Goal: Task Accomplishment & Management: Manage account settings

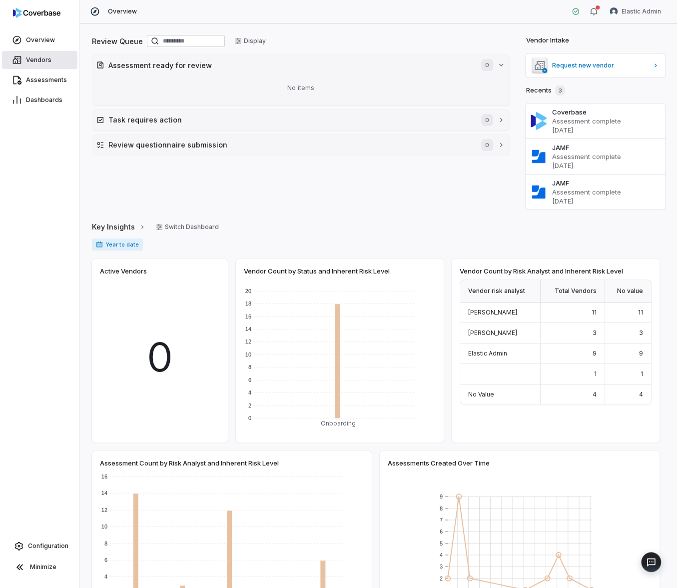
click at [45, 63] on span "Vendors" at bounding box center [38, 60] width 25 height 8
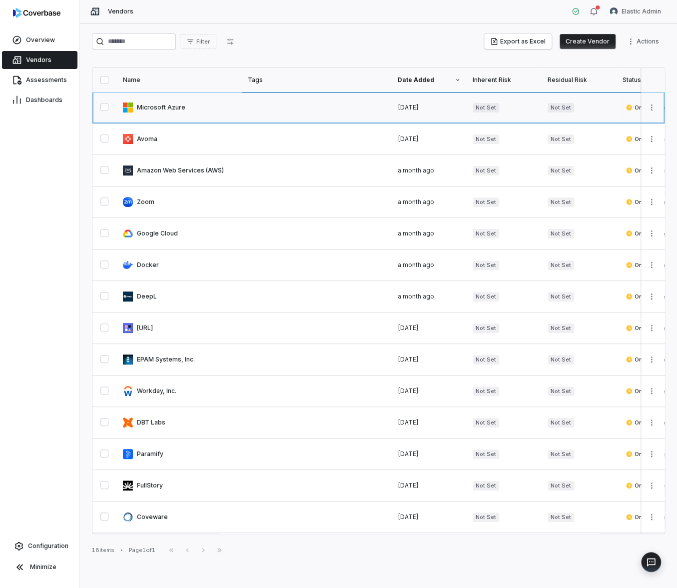
click at [191, 110] on link at bounding box center [179, 107] width 125 height 31
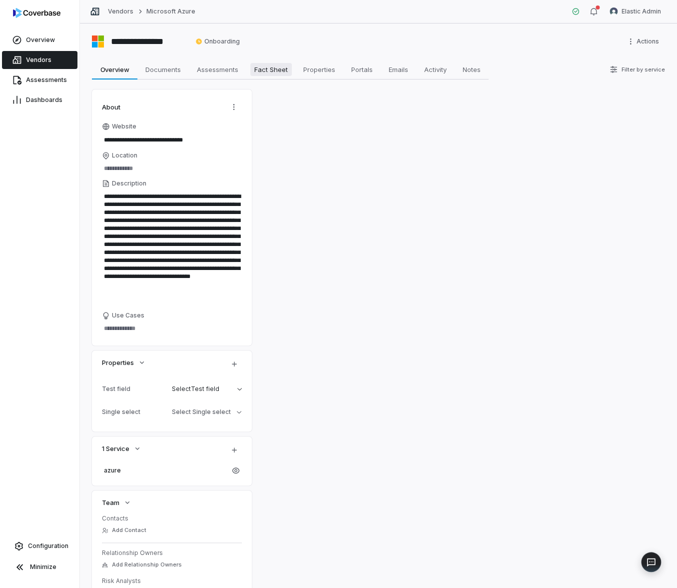
click at [275, 69] on span "Fact Sheet" at bounding box center [270, 69] width 41 height 13
type textarea "*"
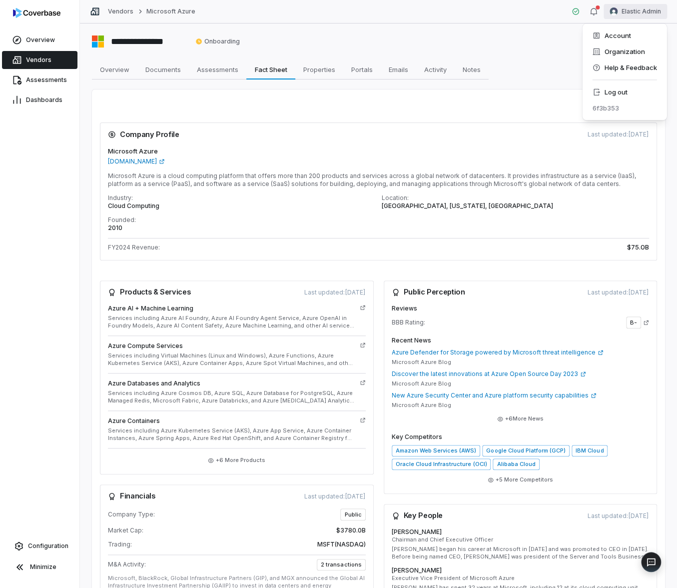
click at [634, 7] on html "**********" at bounding box center [338, 294] width 677 height 588
click at [623, 85] on div "Log out" at bounding box center [624, 92] width 76 height 16
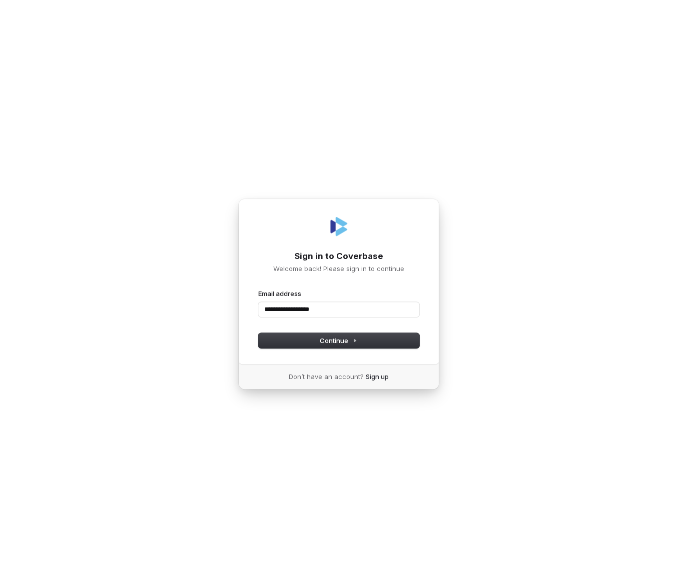
type input "**********"
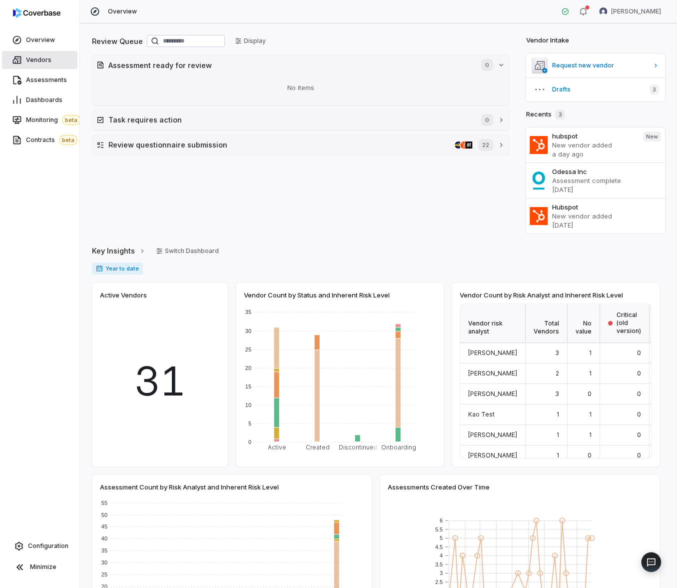
click at [52, 66] on link "Vendors" at bounding box center [39, 60] width 75 height 18
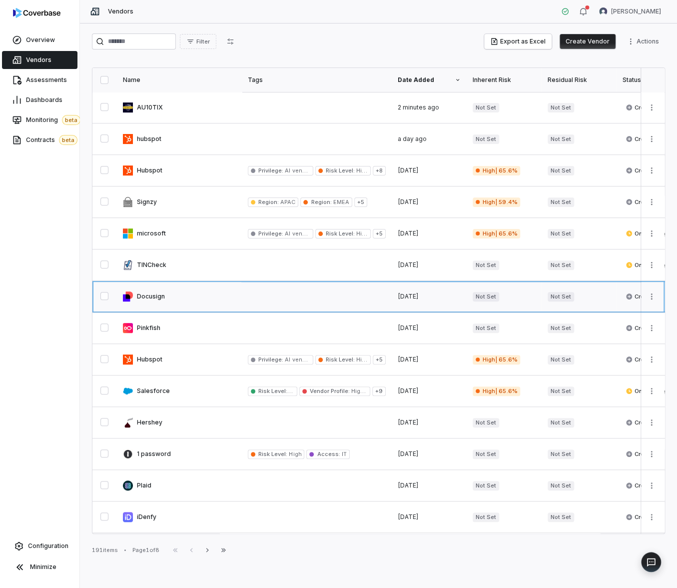
click at [173, 294] on link at bounding box center [179, 296] width 125 height 31
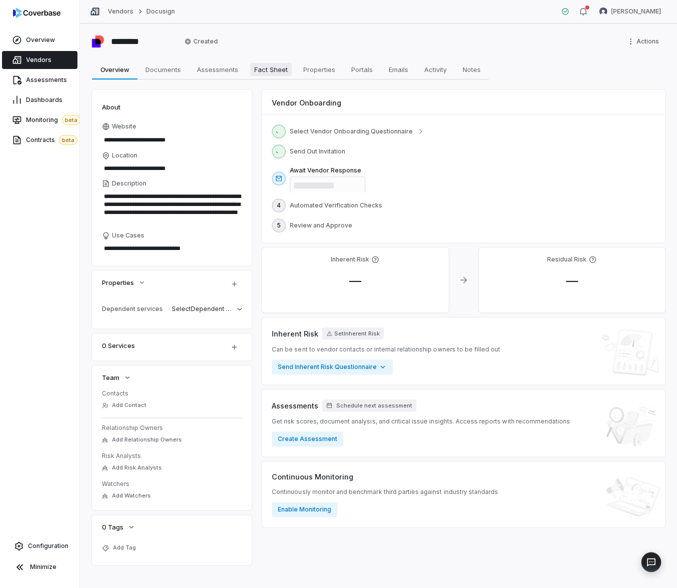
click at [258, 68] on span "Fact Sheet" at bounding box center [270, 69] width 41 height 13
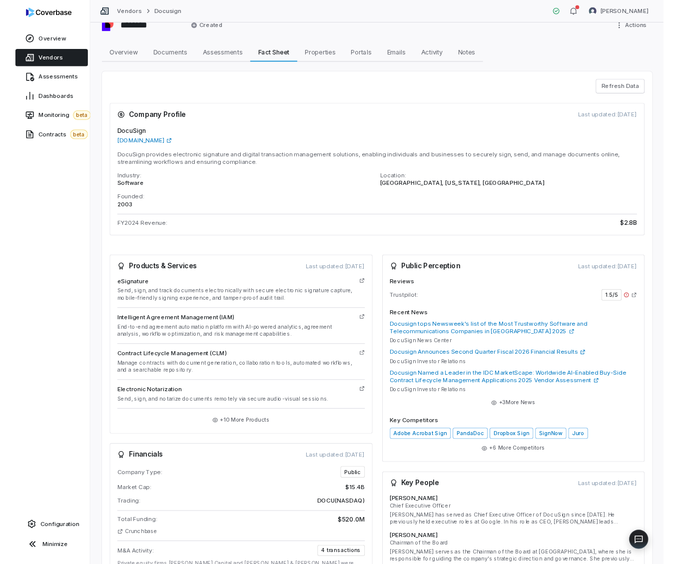
scroll to position [35, 0]
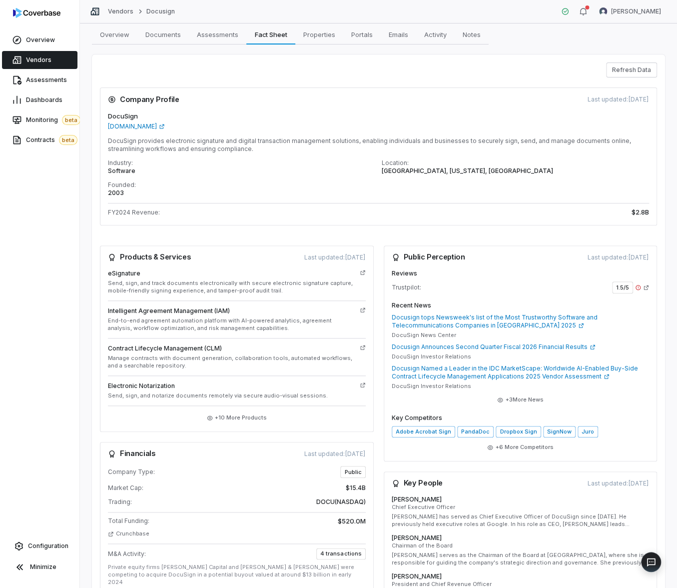
click at [34, 63] on span "Vendors" at bounding box center [38, 60] width 25 height 8
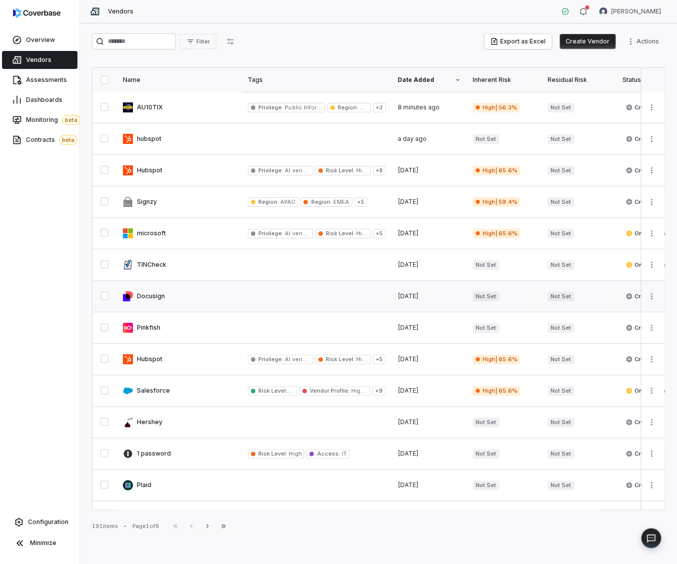
click at [173, 298] on link at bounding box center [179, 296] width 125 height 31
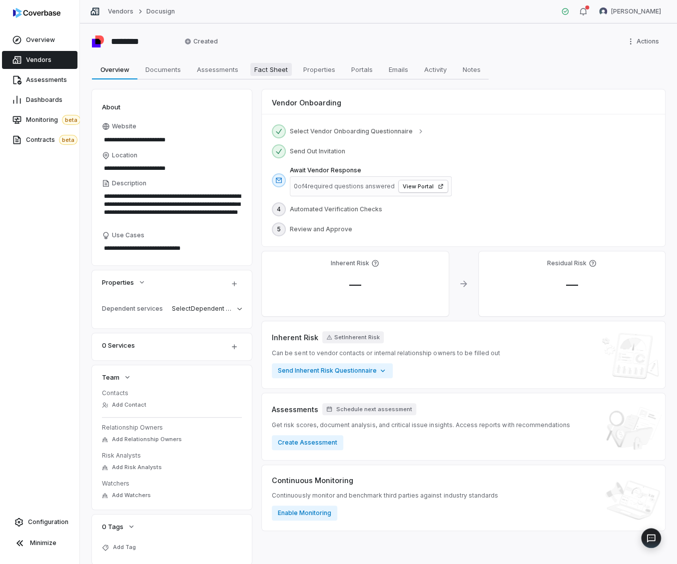
click at [273, 71] on span "Fact Sheet" at bounding box center [270, 69] width 41 height 13
type textarea "*"
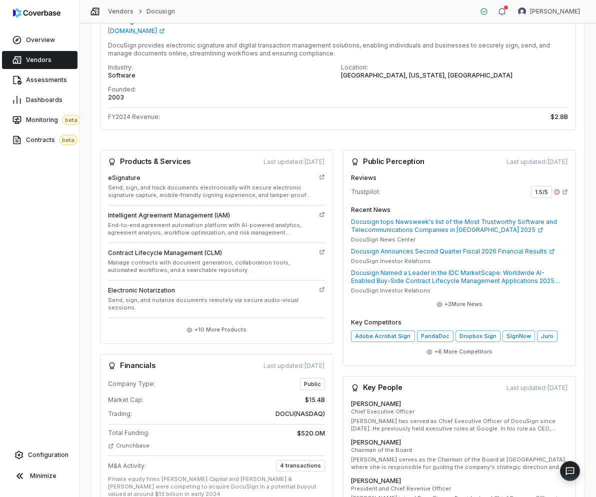
scroll to position [212, 0]
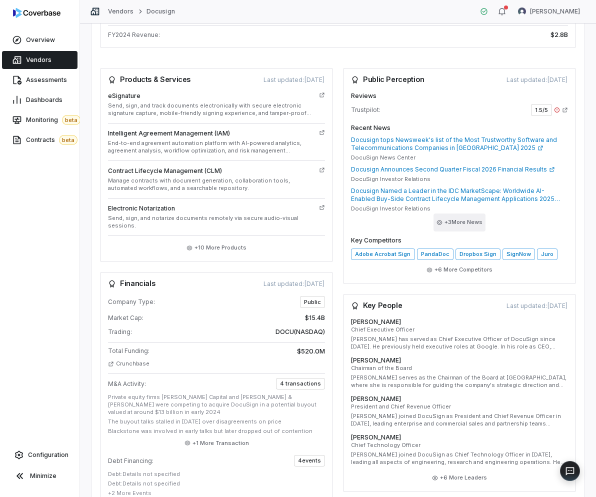
click at [460, 221] on button "+ 3 More News" at bounding box center [459, 222] width 52 height 18
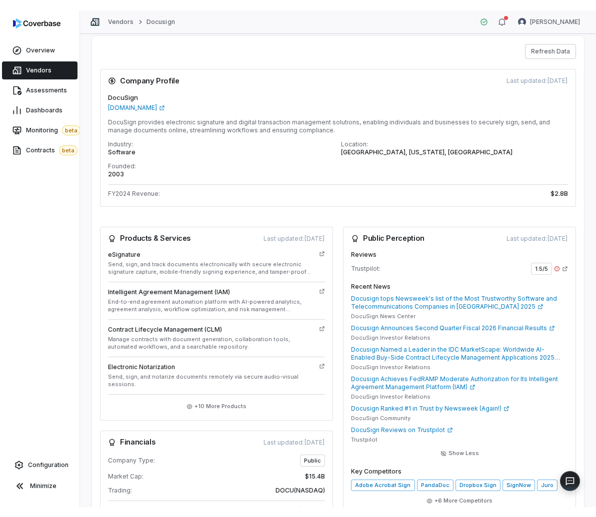
scroll to position [65, 0]
